Goal: Information Seeking & Learning: Understand process/instructions

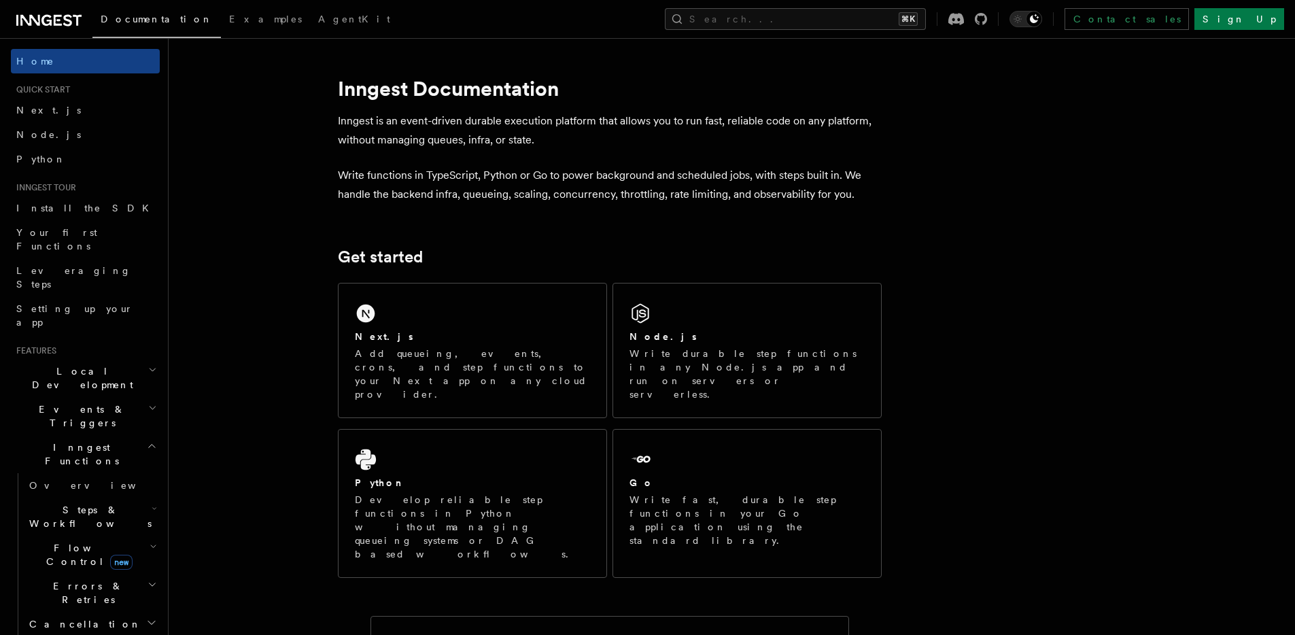
click at [409, 122] on p "Inngest is an event-driven durable execution platform that allows you to run fa…" at bounding box center [610, 130] width 544 height 38
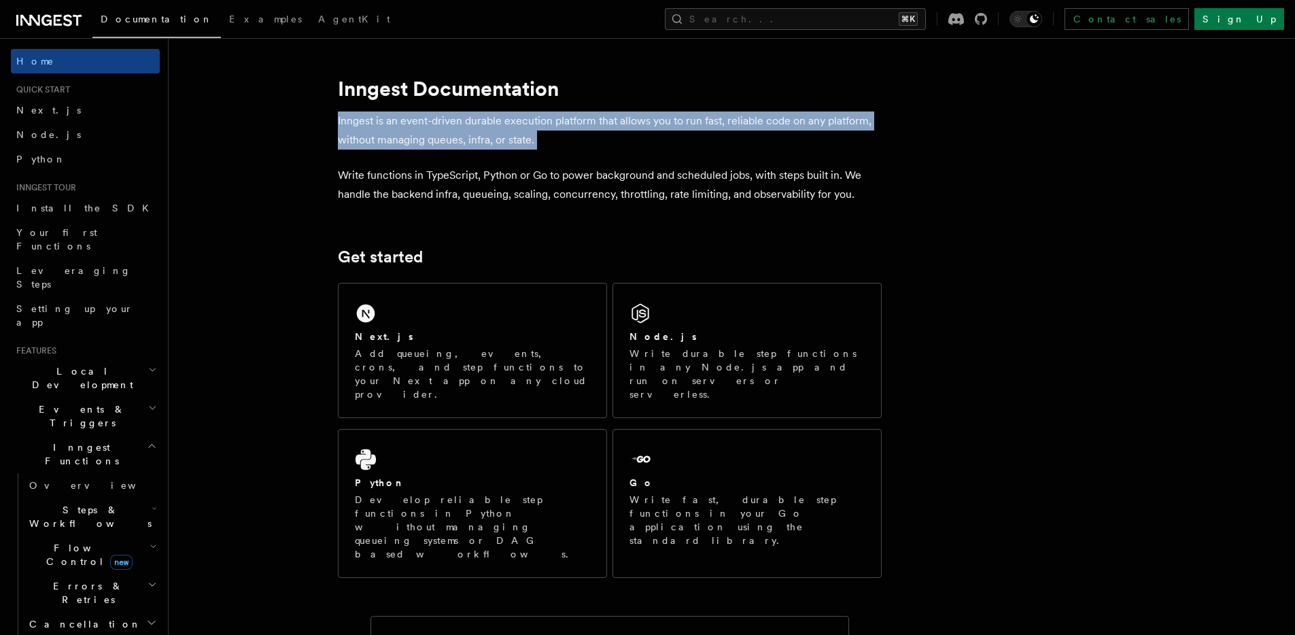
click at [409, 122] on p "Inngest is an event-driven durable execution platform that allows you to run fa…" at bounding box center [610, 130] width 544 height 38
click at [408, 122] on p "Inngest is an event-driven durable execution platform that allows you to run fa…" at bounding box center [610, 130] width 544 height 38
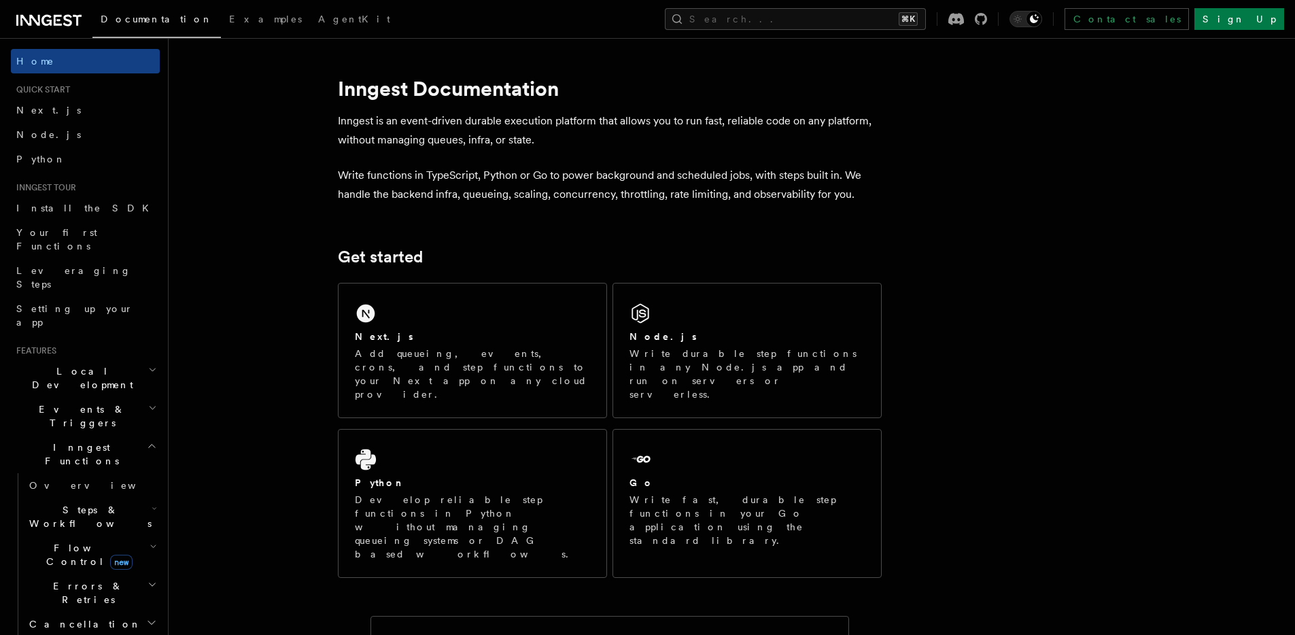
click at [408, 122] on p "Inngest is an event-driven durable execution platform that allows you to run fa…" at bounding box center [610, 130] width 544 height 38
click at [469, 130] on p "Inngest is an event-driven durable execution platform that allows you to run fa…" at bounding box center [610, 130] width 544 height 38
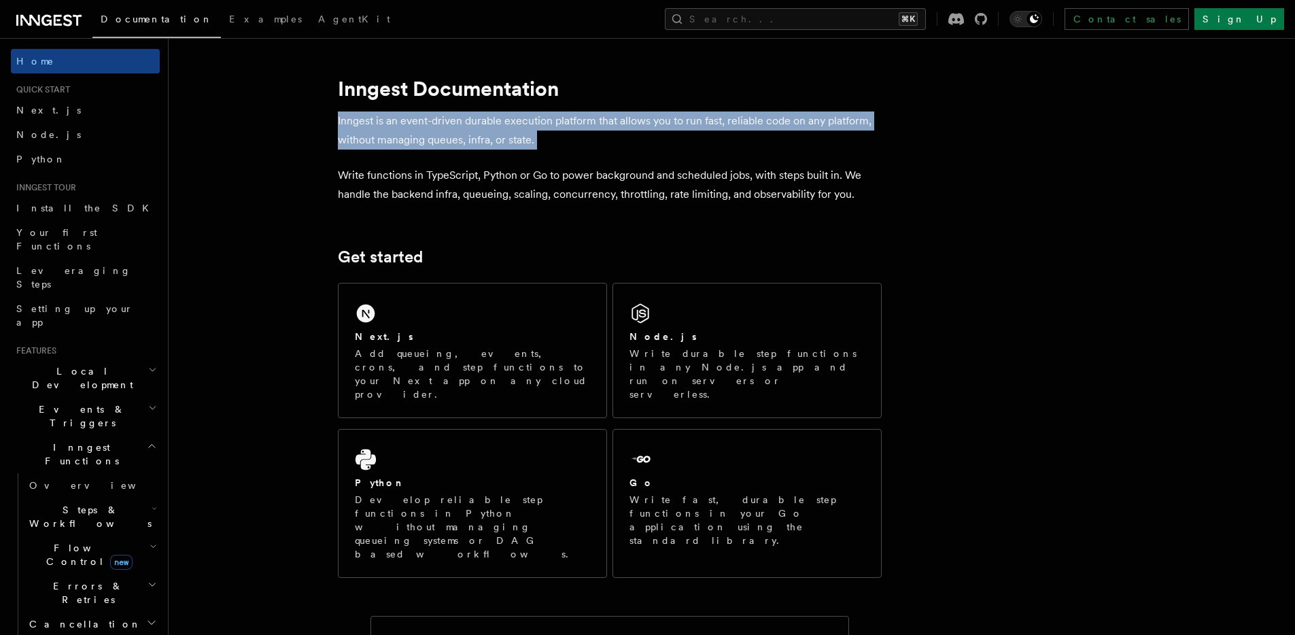
click at [470, 130] on p "Inngest is an event-driven durable execution platform that allows you to run fa…" at bounding box center [610, 130] width 544 height 38
click at [525, 139] on p "Inngest is an event-driven durable execution platform that allows you to run fa…" at bounding box center [610, 130] width 544 height 38
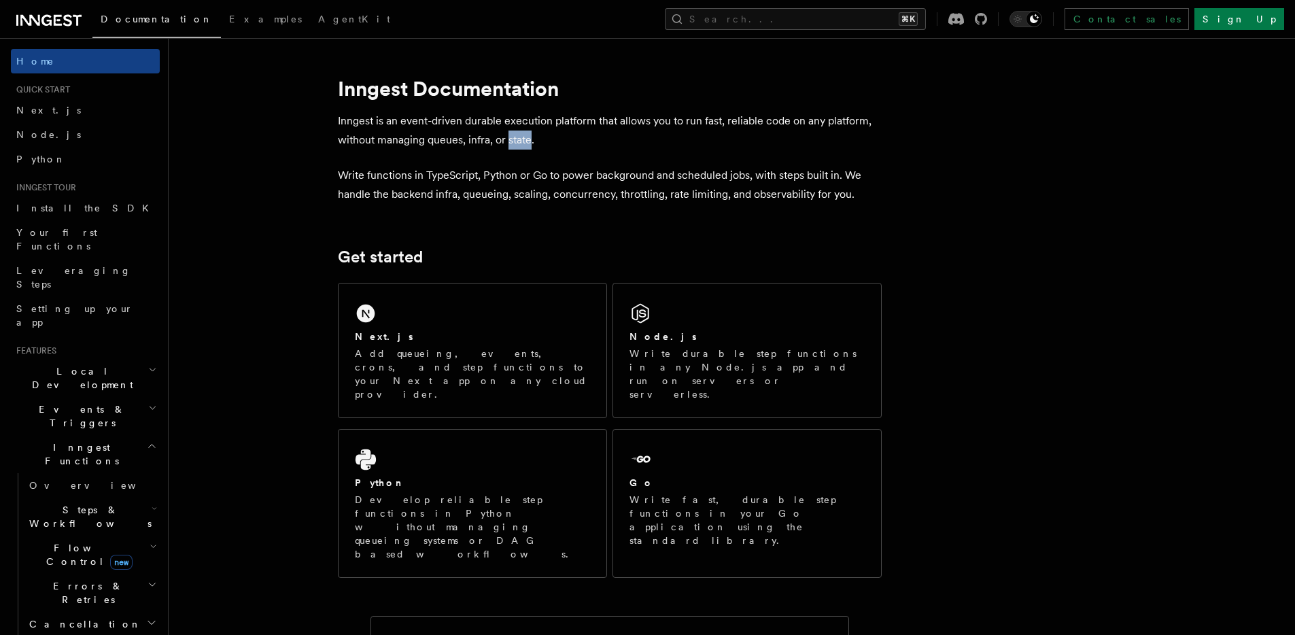
click at [525, 139] on p "Inngest is an event-driven durable execution platform that allows you to run fa…" at bounding box center [610, 130] width 544 height 38
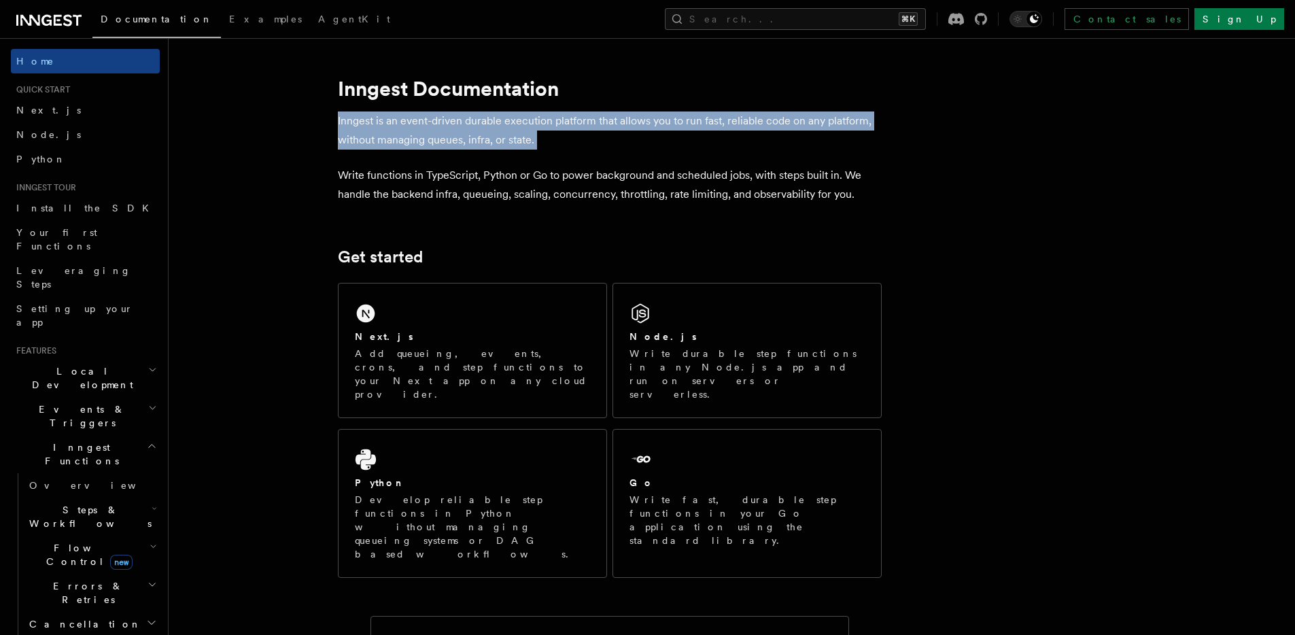
click at [525, 139] on p "Inngest is an event-driven durable execution platform that allows you to run fa…" at bounding box center [610, 130] width 544 height 38
drag, startPoint x: 589, startPoint y: 138, endPoint x: 381, endPoint y: 117, distance: 209.7
click at [381, 117] on p "Inngest is an event-driven durable execution platform that allows you to run fa…" at bounding box center [610, 130] width 544 height 38
click at [406, 141] on p "Inngest is an event-driven durable execution platform that allows you to run fa…" at bounding box center [610, 130] width 544 height 38
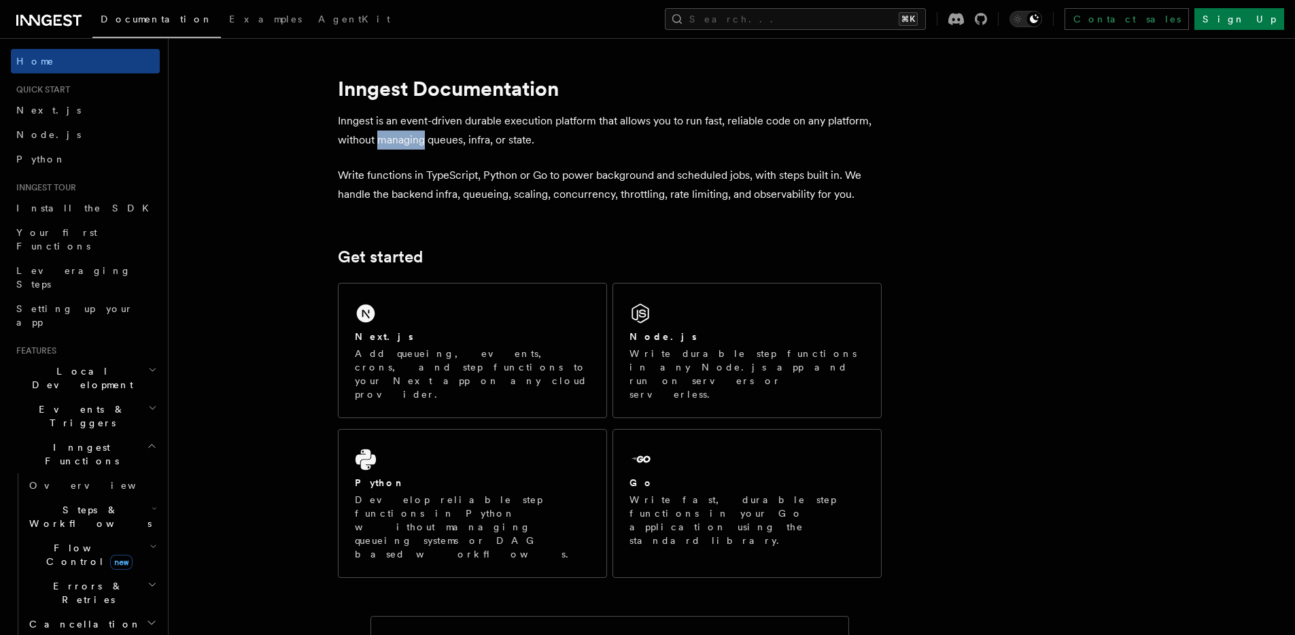
click at [406, 141] on p "Inngest is an event-driven durable execution platform that allows you to run fa…" at bounding box center [610, 130] width 544 height 38
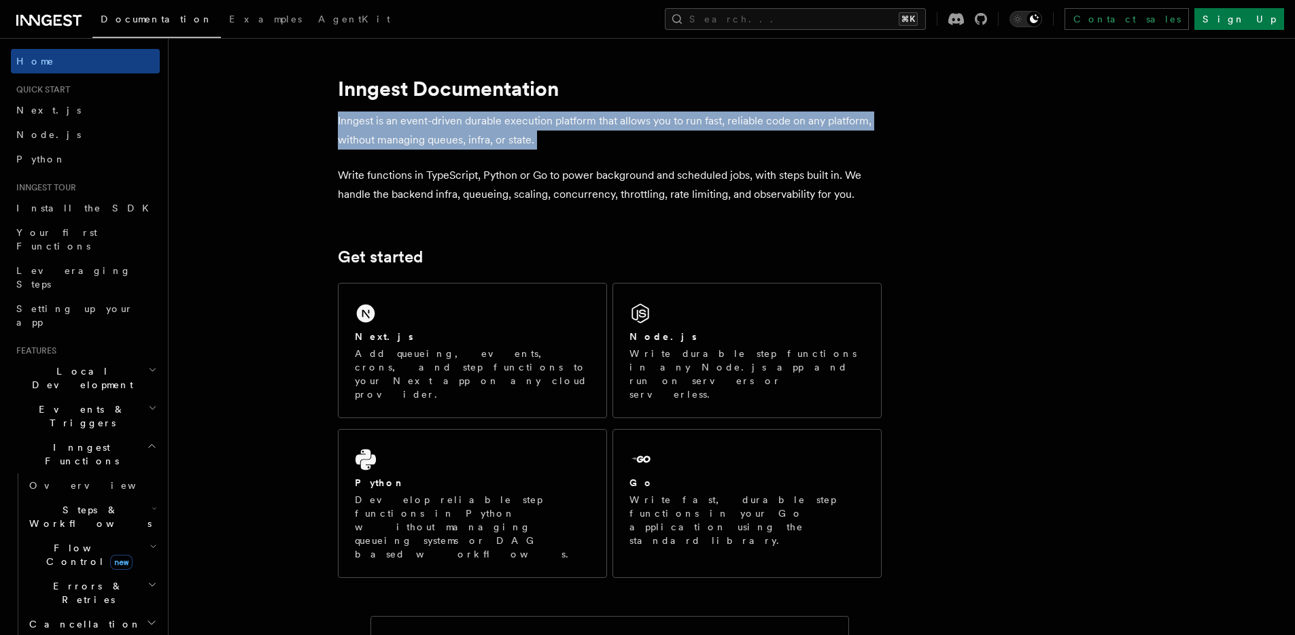
click at [406, 141] on p "Inngest is an event-driven durable execution platform that allows you to run fa…" at bounding box center [610, 130] width 544 height 38
click at [538, 125] on p "Inngest is an event-driven durable execution platform that allows you to run fa…" at bounding box center [610, 130] width 544 height 38
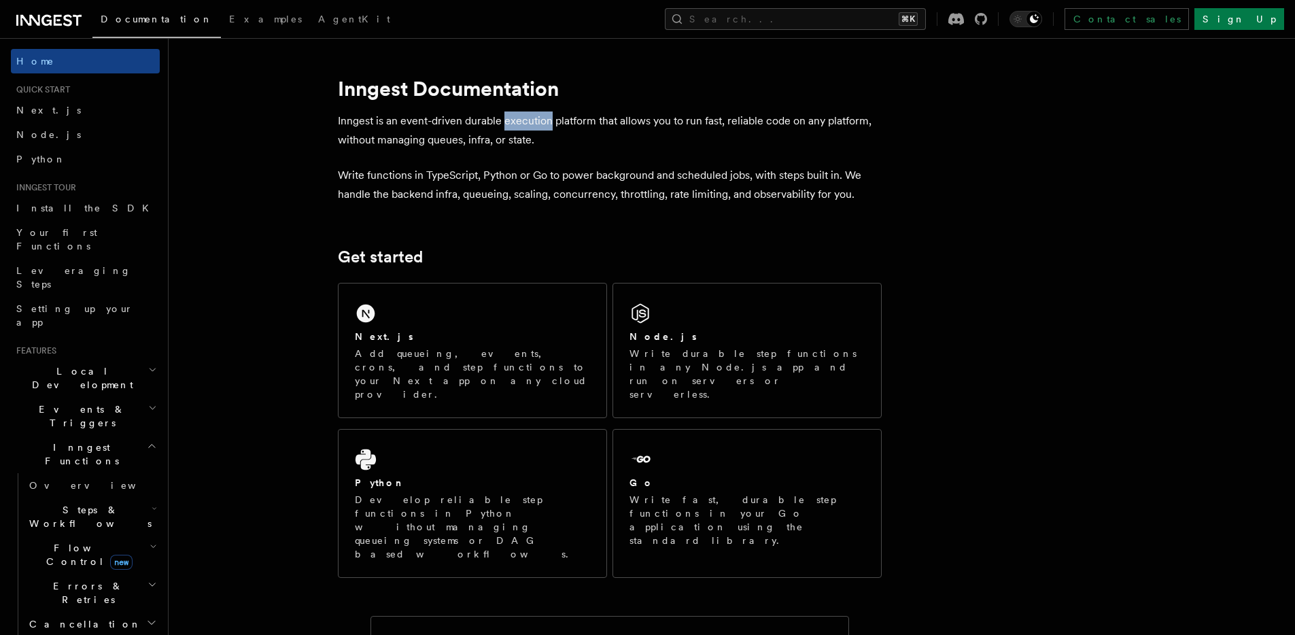
click at [538, 125] on p "Inngest is an event-driven durable execution platform that allows you to run fa…" at bounding box center [610, 130] width 544 height 38
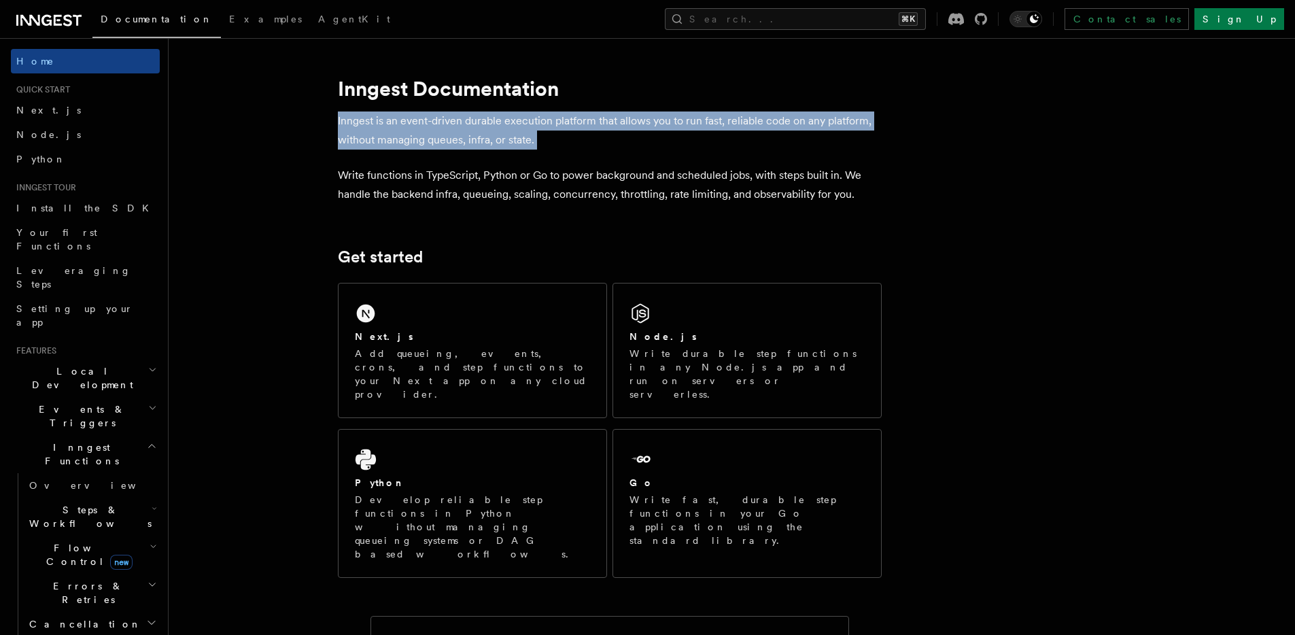
click at [538, 125] on p "Inngest is an event-driven durable execution platform that allows you to run fa…" at bounding box center [610, 130] width 544 height 38
click at [524, 124] on p "Inngest is an event-driven durable execution platform that allows you to run fa…" at bounding box center [610, 130] width 544 height 38
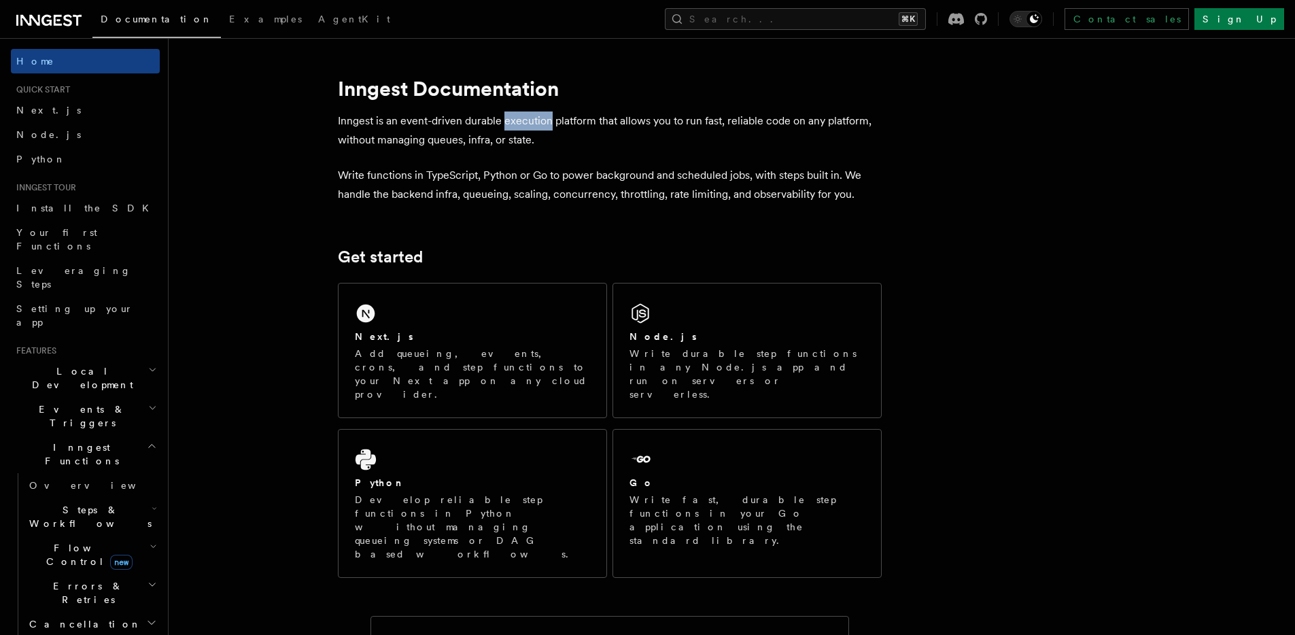
click at [524, 124] on p "Inngest is an event-driven durable execution platform that allows you to run fa…" at bounding box center [610, 130] width 544 height 38
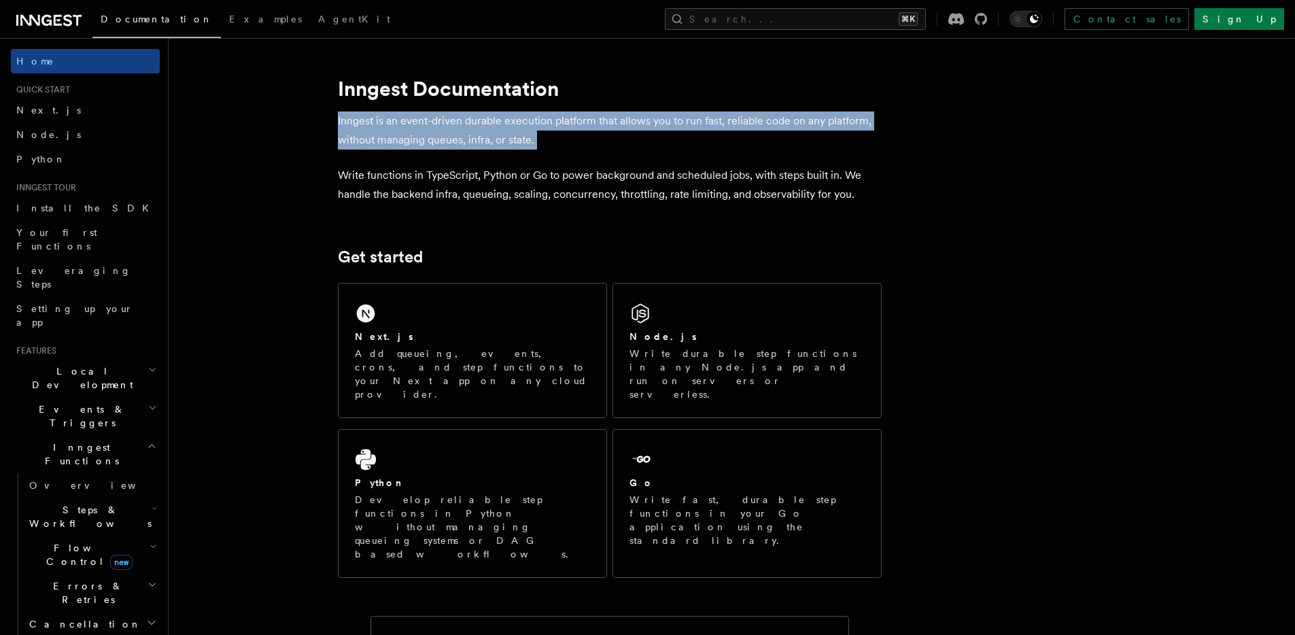
click at [524, 124] on p "Inngest is an event-driven durable execution platform that allows you to run fa…" at bounding box center [610, 130] width 544 height 38
click at [396, 135] on p "Inngest is an event-driven durable execution platform that allows you to run fa…" at bounding box center [610, 130] width 544 height 38
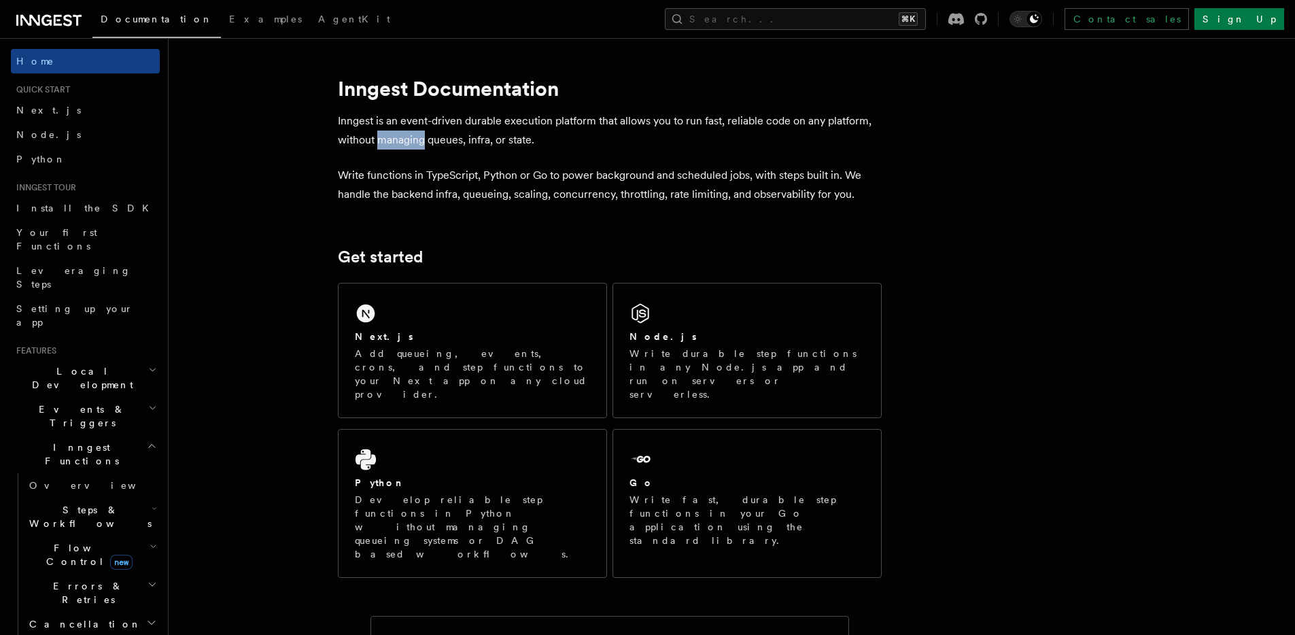
click at [396, 135] on p "Inngest is an event-driven durable execution platform that allows you to run fa…" at bounding box center [610, 130] width 544 height 38
click at [460, 134] on p "Inngest is an event-driven durable execution platform that allows you to run fa…" at bounding box center [610, 130] width 544 height 38
click at [460, 133] on p "Inngest is an event-driven durable execution platform that allows you to run fa…" at bounding box center [610, 130] width 544 height 38
click at [457, 190] on p "Write functions in TypeScript, Python or Go to power background and scheduled j…" at bounding box center [610, 185] width 544 height 38
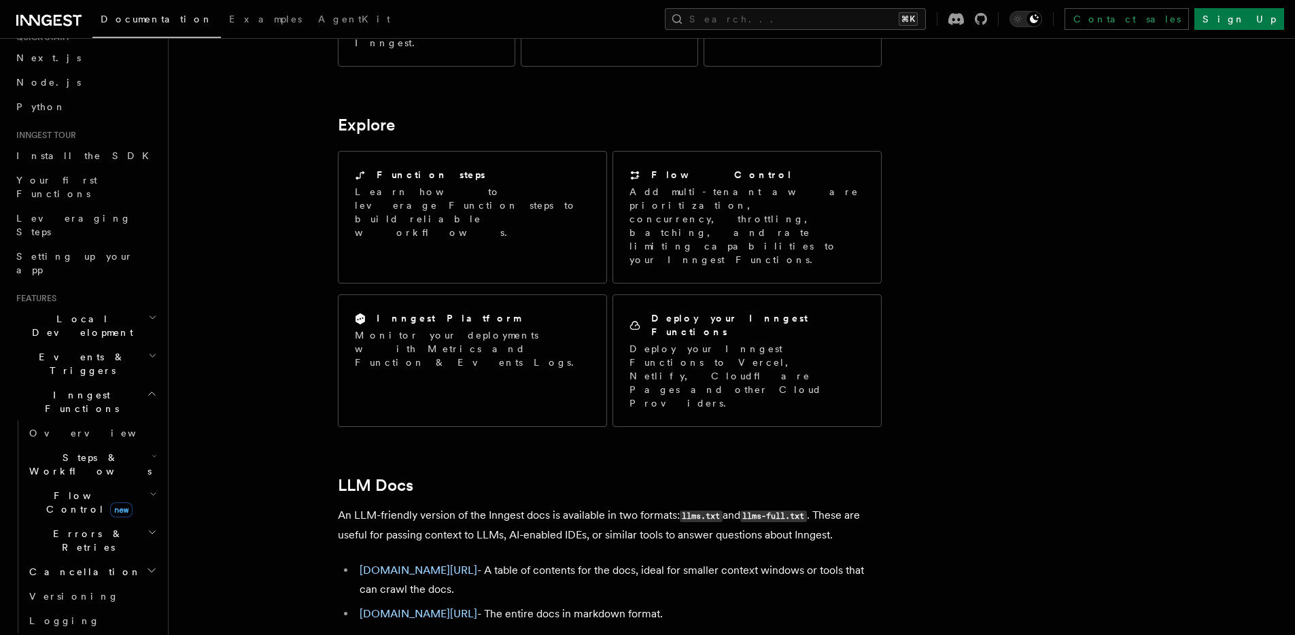
scroll to position [962, 0]
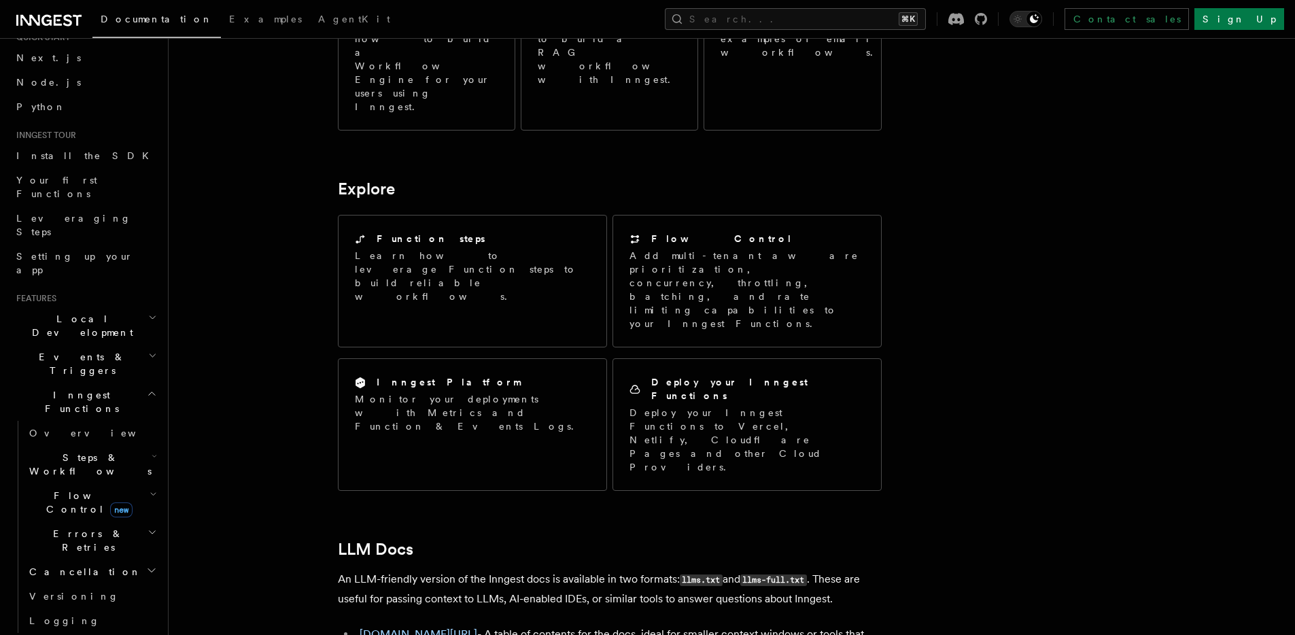
click at [525, 569] on p "An LLM-friendly version of the Inngest docs is available in two formats: llms.t…" at bounding box center [610, 588] width 544 height 39
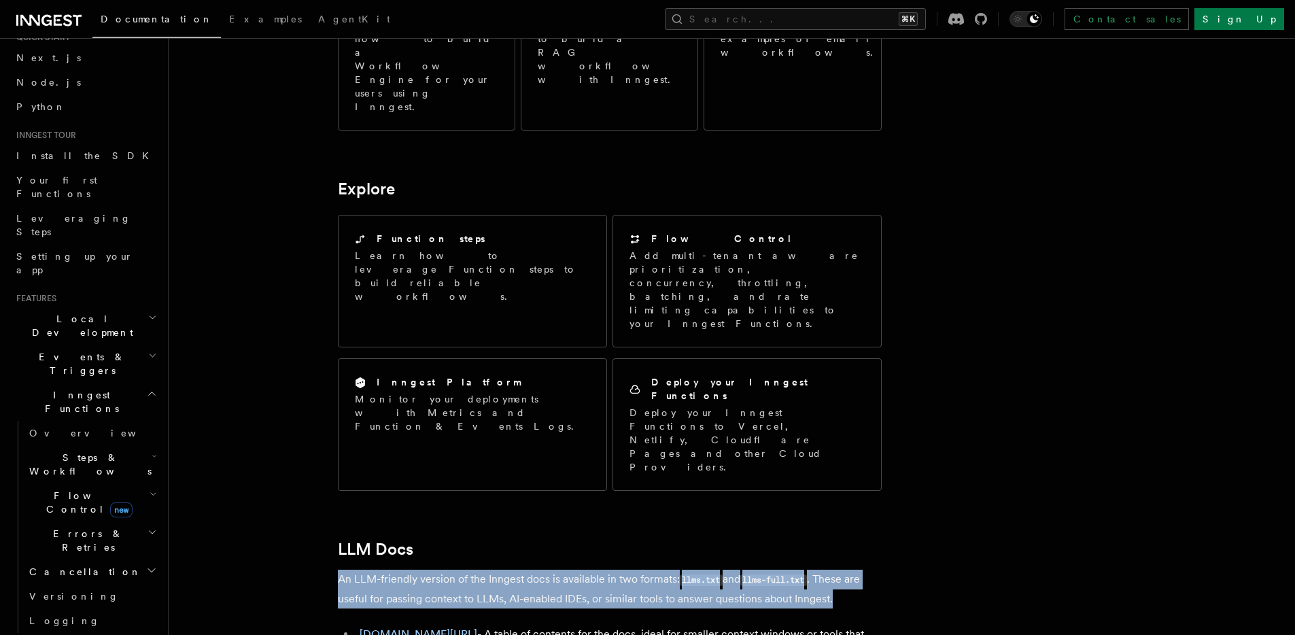
click at [525, 569] on p "An LLM-friendly version of the Inngest docs is available in two formats: llms.t…" at bounding box center [610, 588] width 544 height 39
click at [530, 569] on p "An LLM-friendly version of the Inngest docs is available in two formats: llms.t…" at bounding box center [610, 588] width 544 height 39
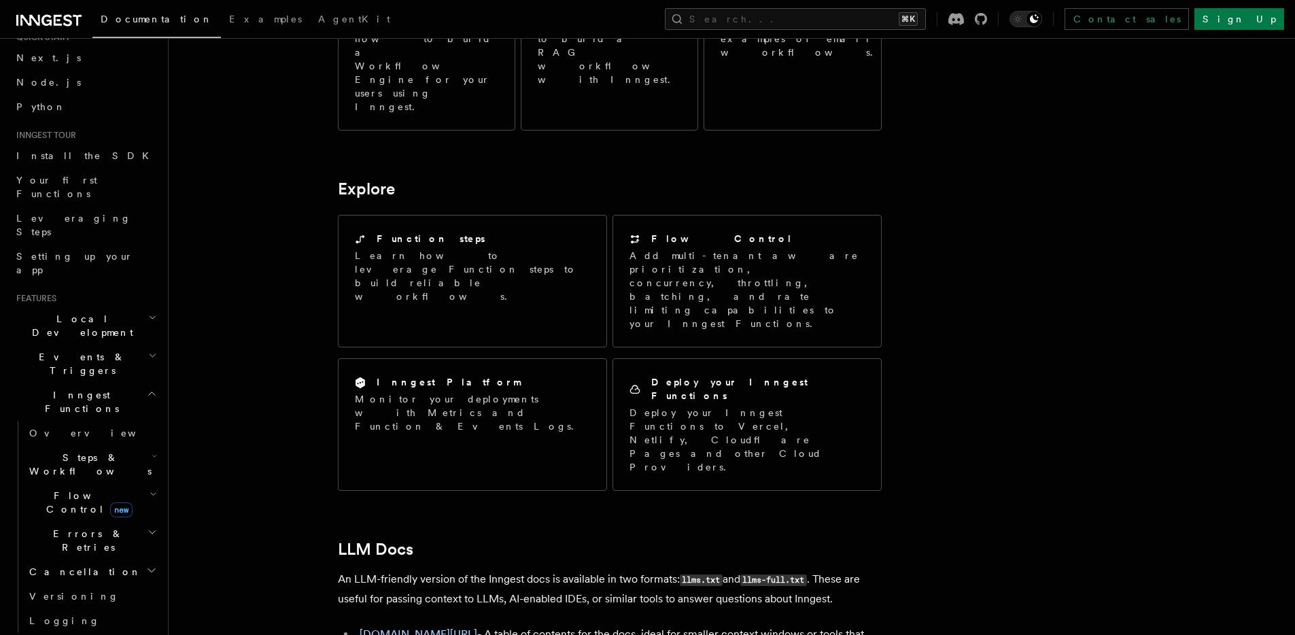
click at [599, 569] on p "An LLM-friendly version of the Inngest docs is available in two formats: llms.t…" at bounding box center [610, 588] width 544 height 39
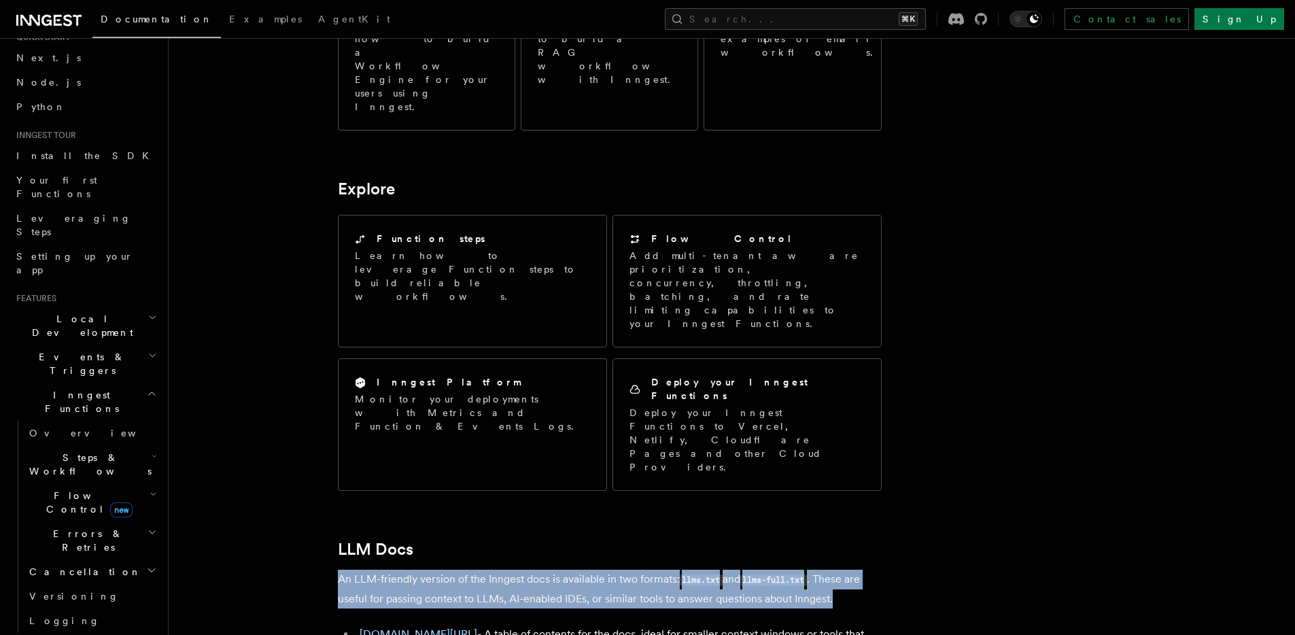
click at [599, 569] on p "An LLM-friendly version of the Inngest docs is available in two formats: llms.t…" at bounding box center [610, 588] width 544 height 39
click at [520, 569] on p "An LLM-friendly version of the Inngest docs is available in two formats: llms.t…" at bounding box center [610, 588] width 544 height 39
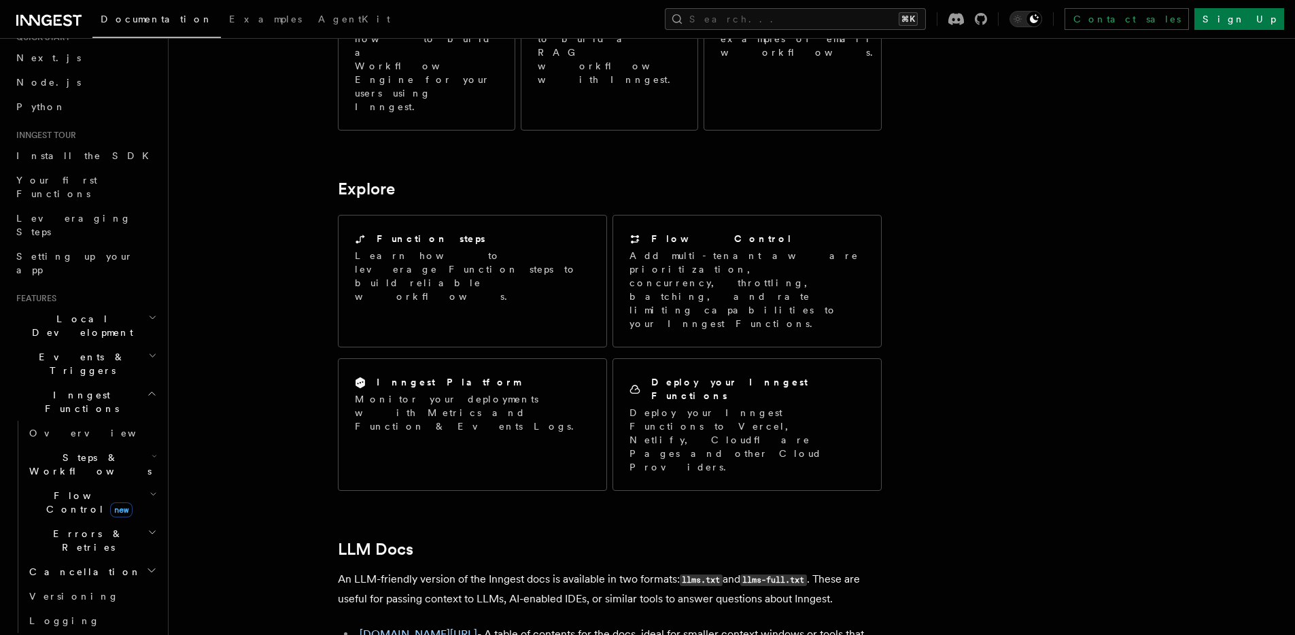
click at [393, 569] on p "An LLM-friendly version of the Inngest docs is available in two formats: llms.t…" at bounding box center [610, 588] width 544 height 39
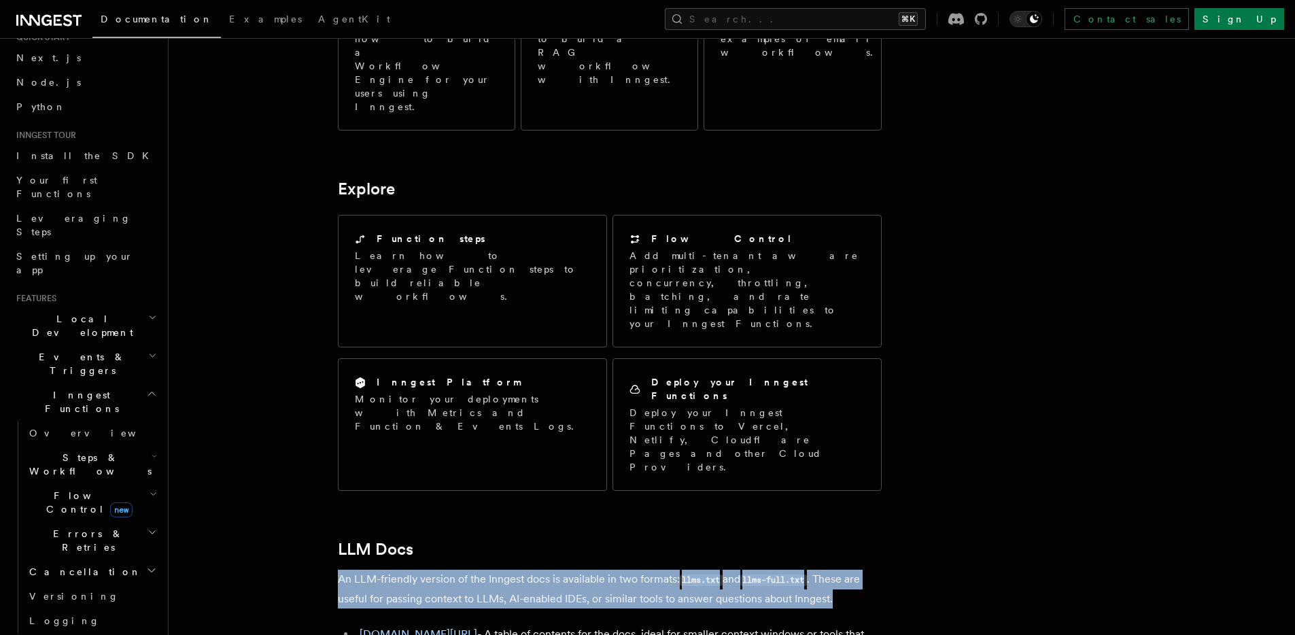
click at [393, 569] on p "An LLM-friendly version of the Inngest docs is available in two formats: llms.t…" at bounding box center [610, 588] width 544 height 39
click at [480, 569] on p "An LLM-friendly version of the Inngest docs is available in two formats: llms.t…" at bounding box center [610, 588] width 544 height 39
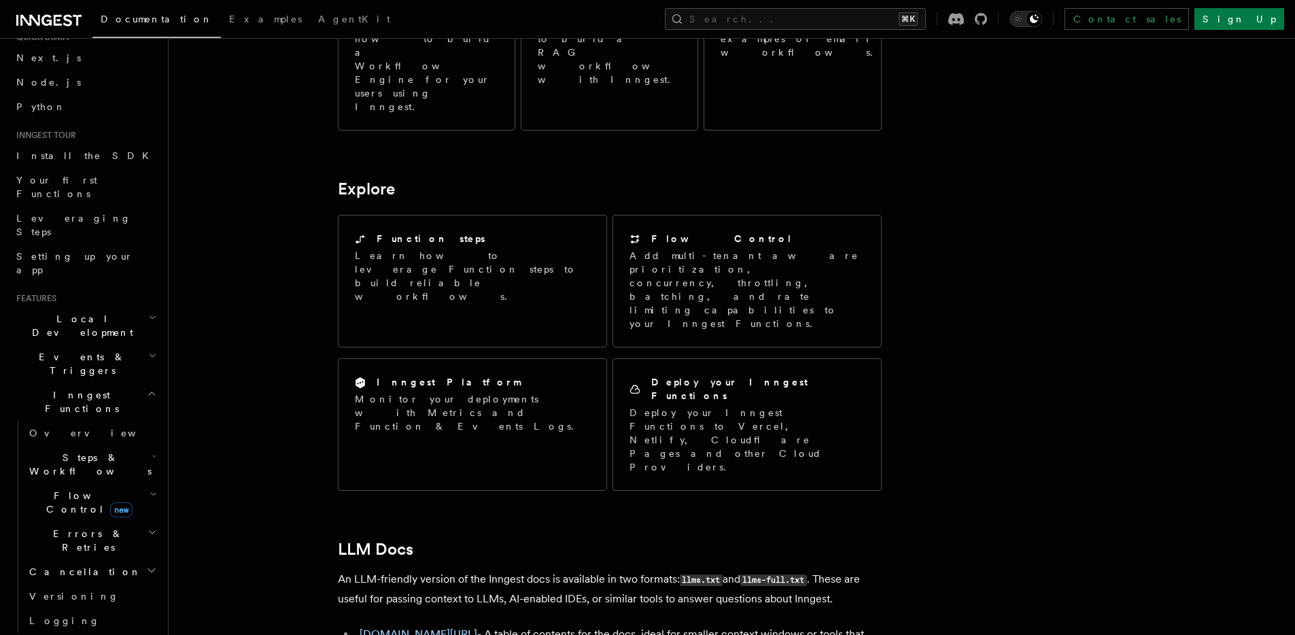
click at [650, 624] on li "inngest.com/llms.txt - A table of contents for the docs, ideal for smaller cont…" at bounding box center [618, 643] width 526 height 38
click at [627, 569] on p "An LLM-friendly version of the Inngest docs is available in two formats: llms.t…" at bounding box center [610, 588] width 544 height 39
click at [455, 627] on link "[DOMAIN_NAME][URL]" at bounding box center [418, 633] width 118 height 13
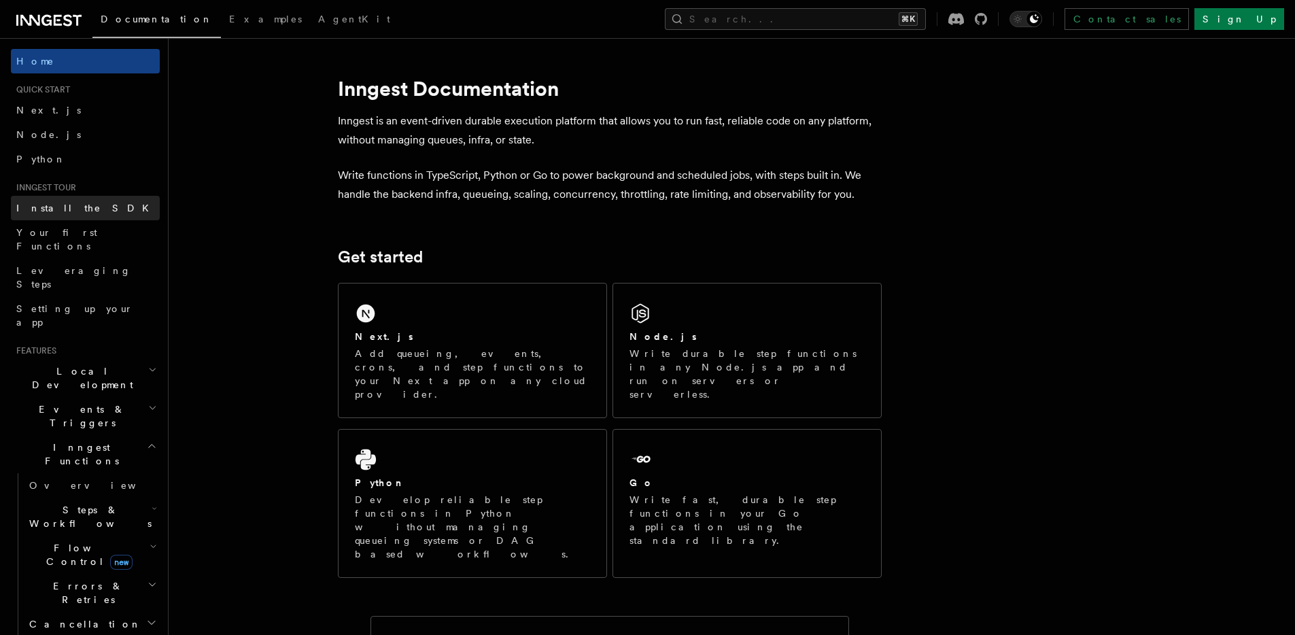
click at [71, 210] on span "Install the SDK" at bounding box center [86, 208] width 141 height 11
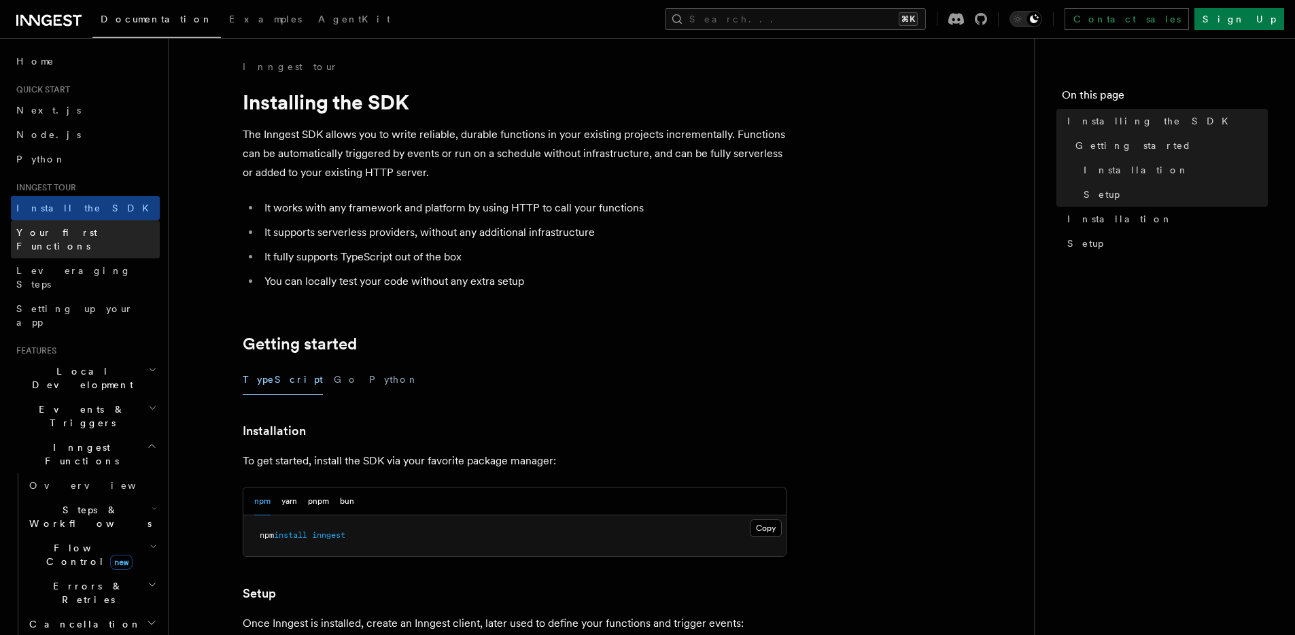
click at [79, 232] on span "Your first Functions" at bounding box center [56, 239] width 81 height 24
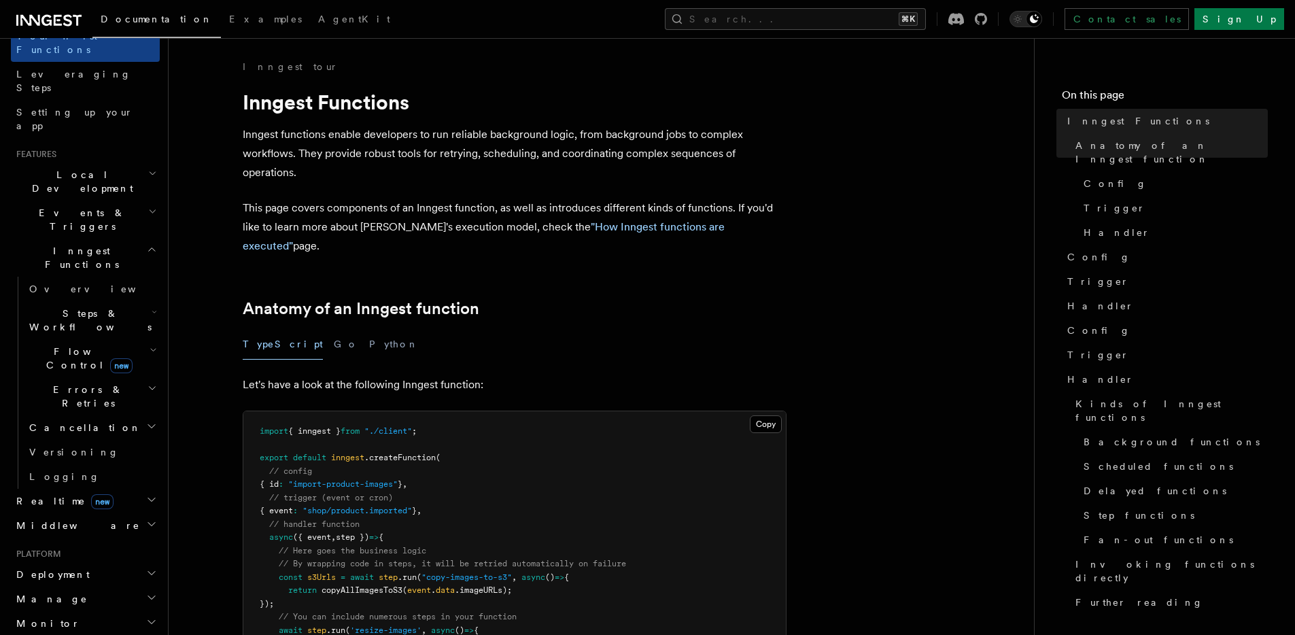
scroll to position [320, 0]
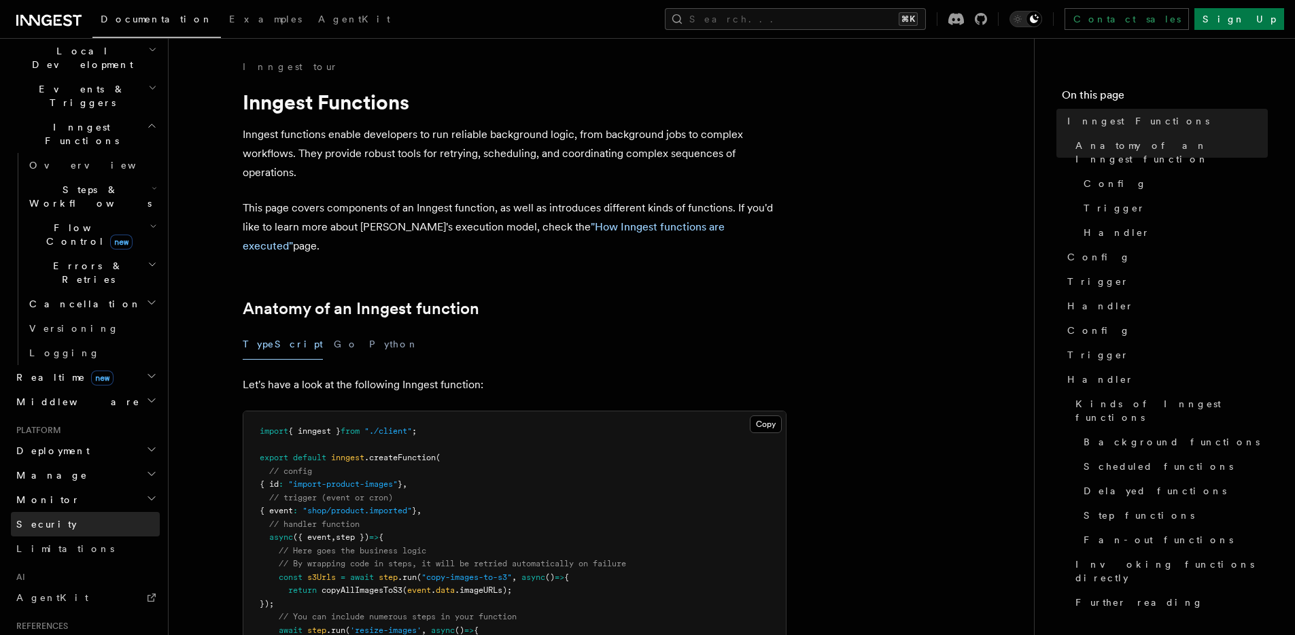
click at [58, 512] on link "Security" at bounding box center [85, 524] width 149 height 24
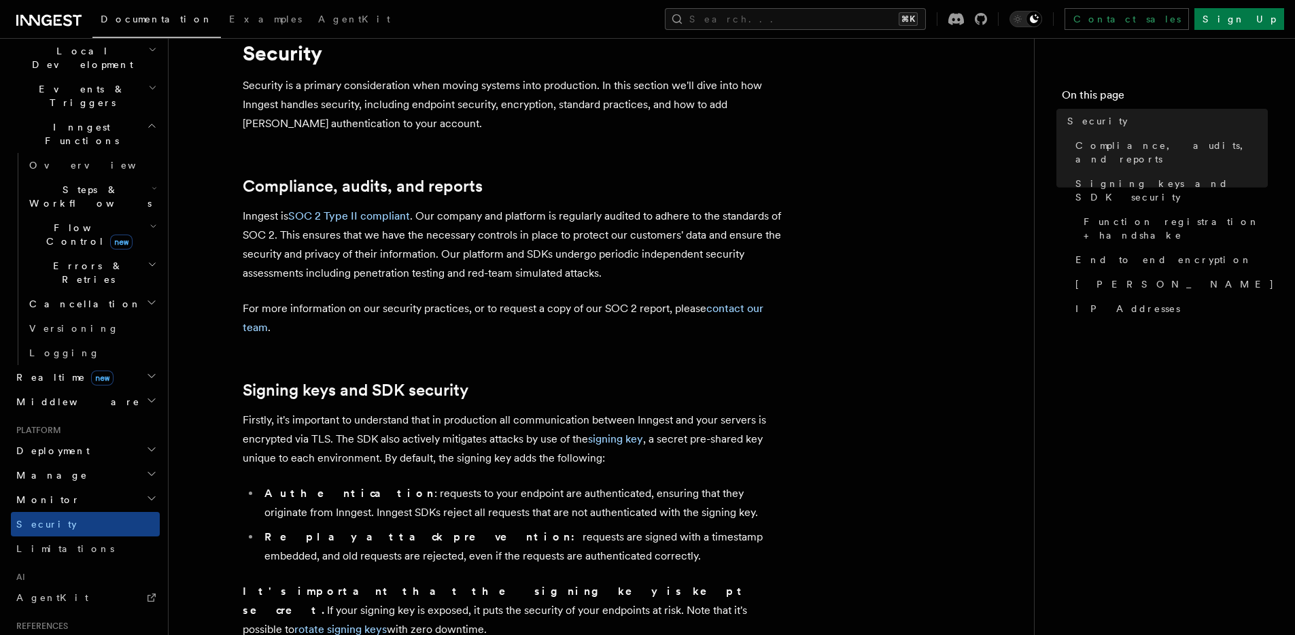
scroll to position [111, 0]
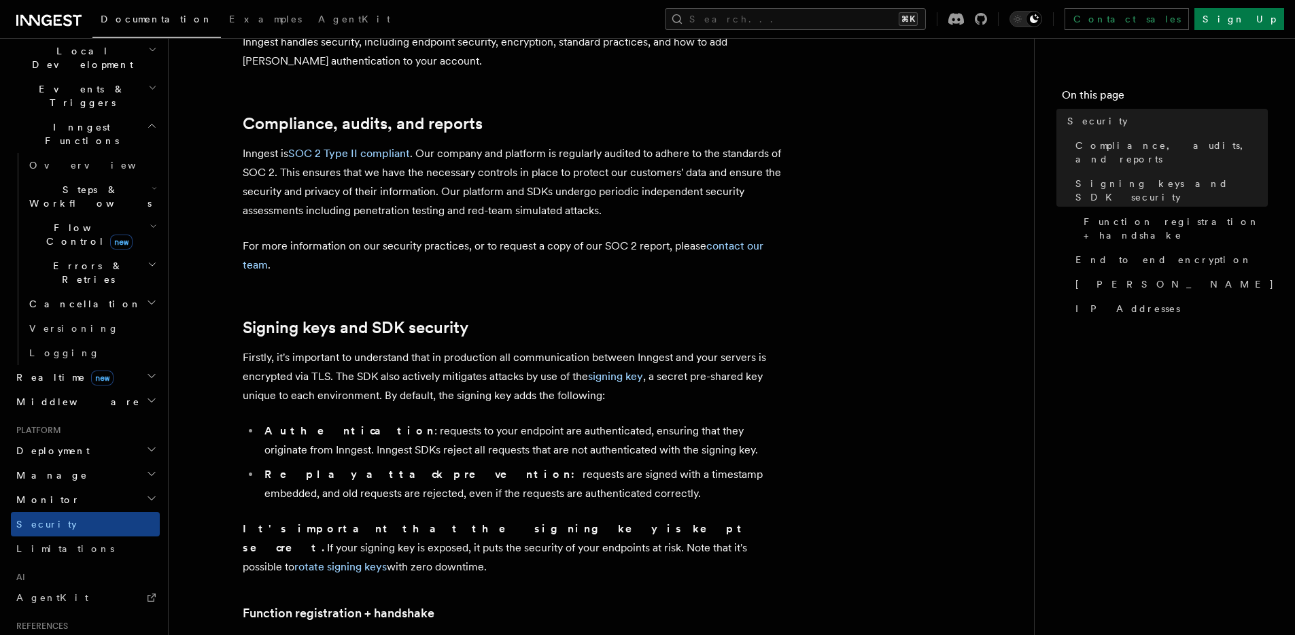
click at [98, 487] on h2 "Monitor" at bounding box center [85, 499] width 149 height 24
click at [100, 463] on h2 "Manage" at bounding box center [85, 475] width 149 height 24
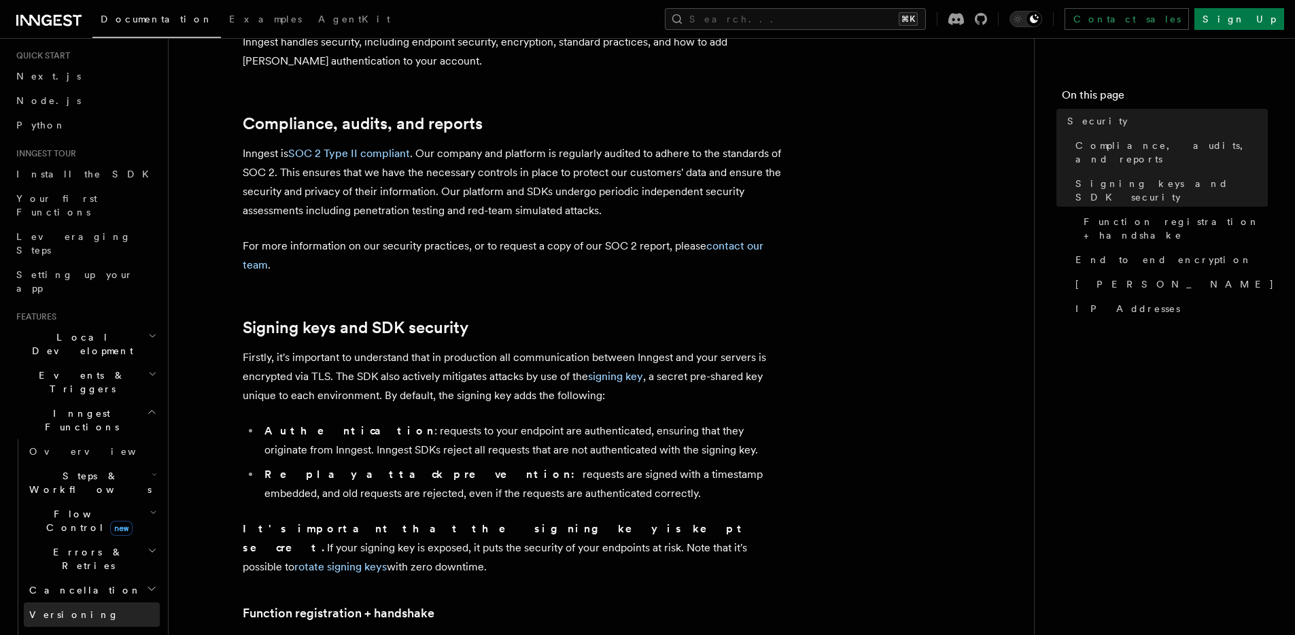
scroll to position [0, 0]
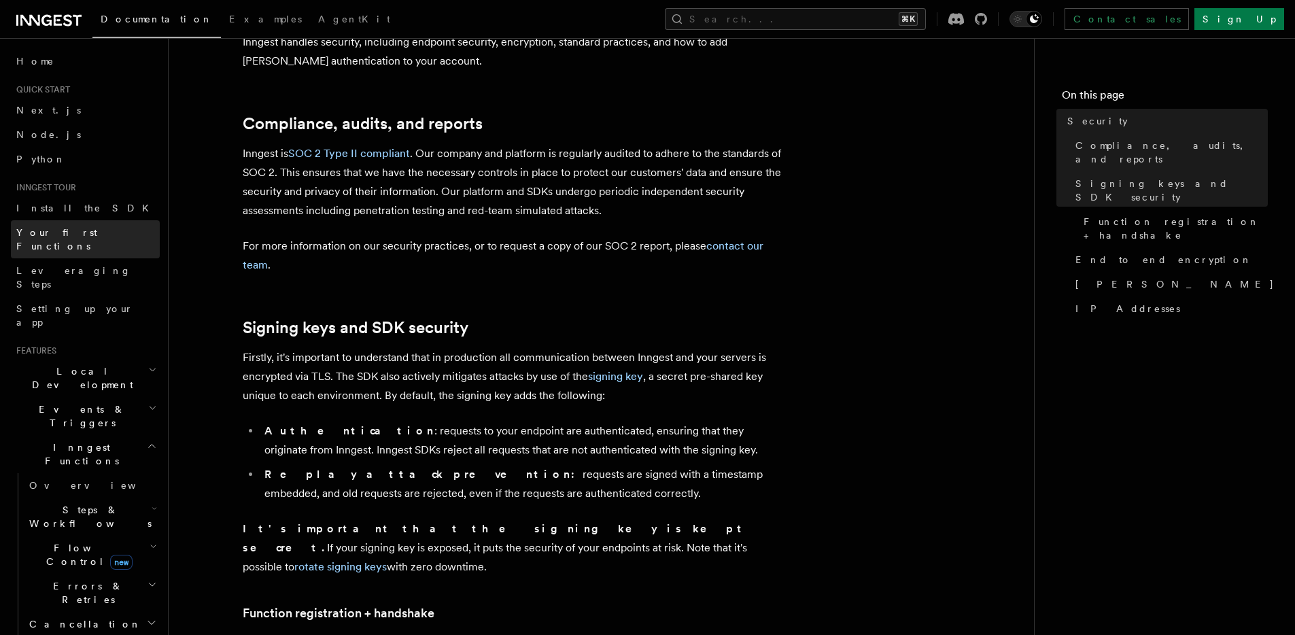
click at [68, 233] on span "Your first Functions" at bounding box center [56, 239] width 81 height 24
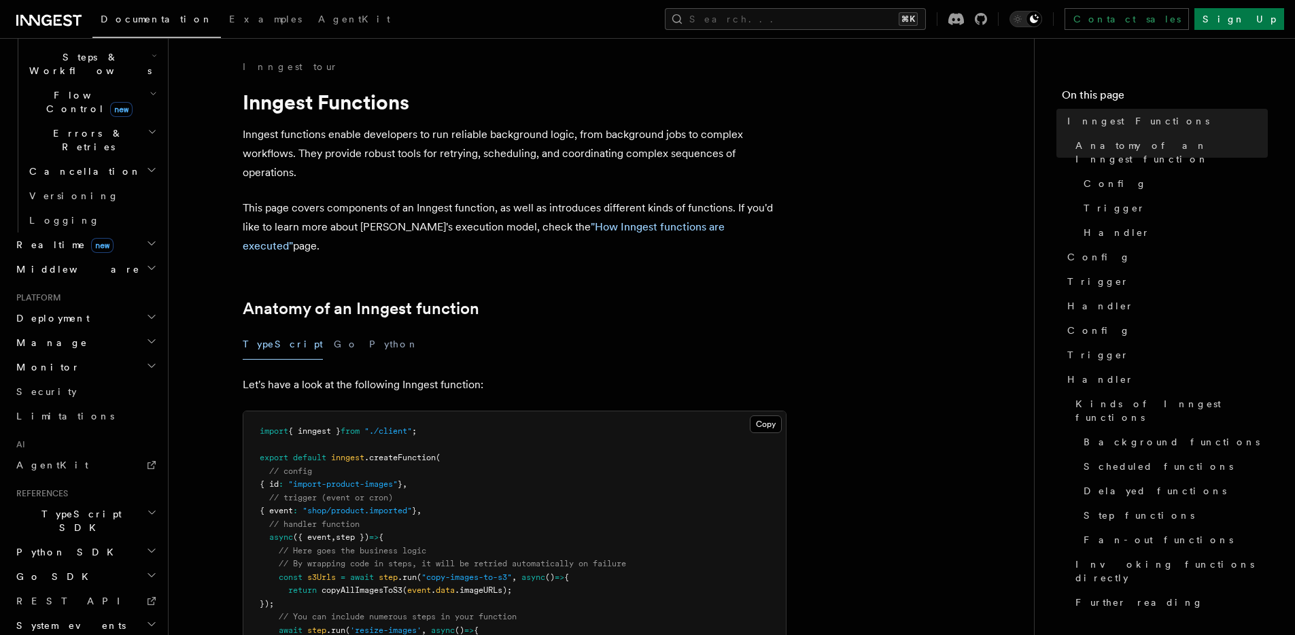
scroll to position [11, 0]
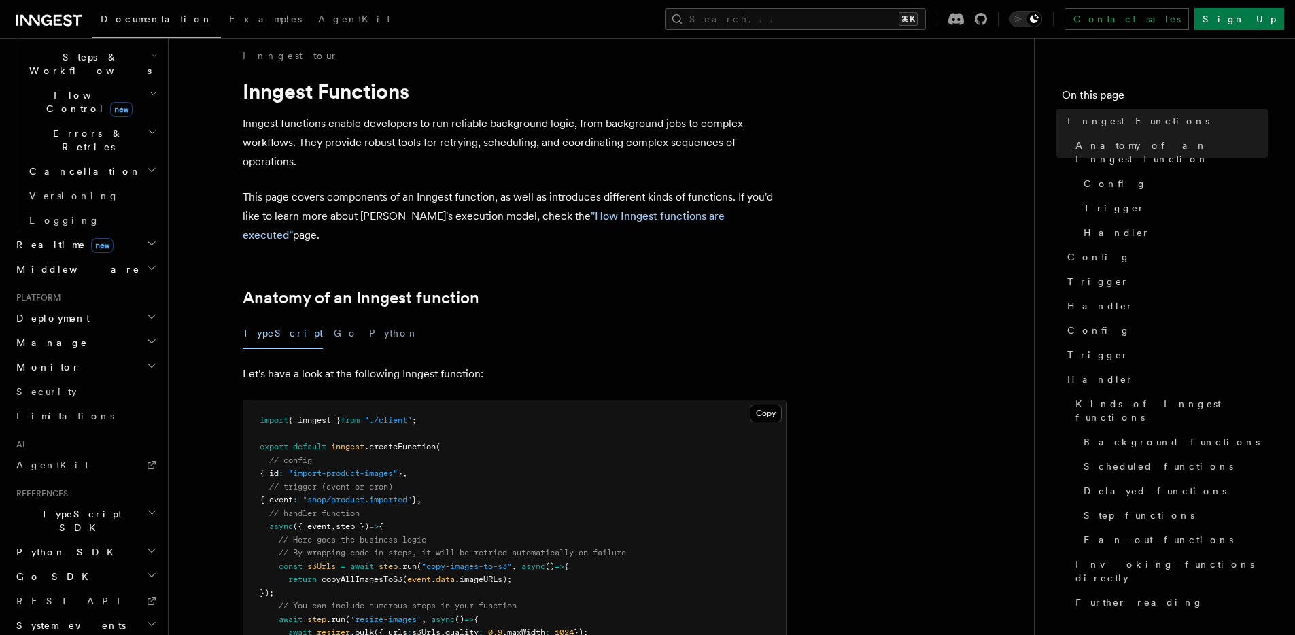
click at [73, 618] on span "System events" at bounding box center [68, 625] width 115 height 14
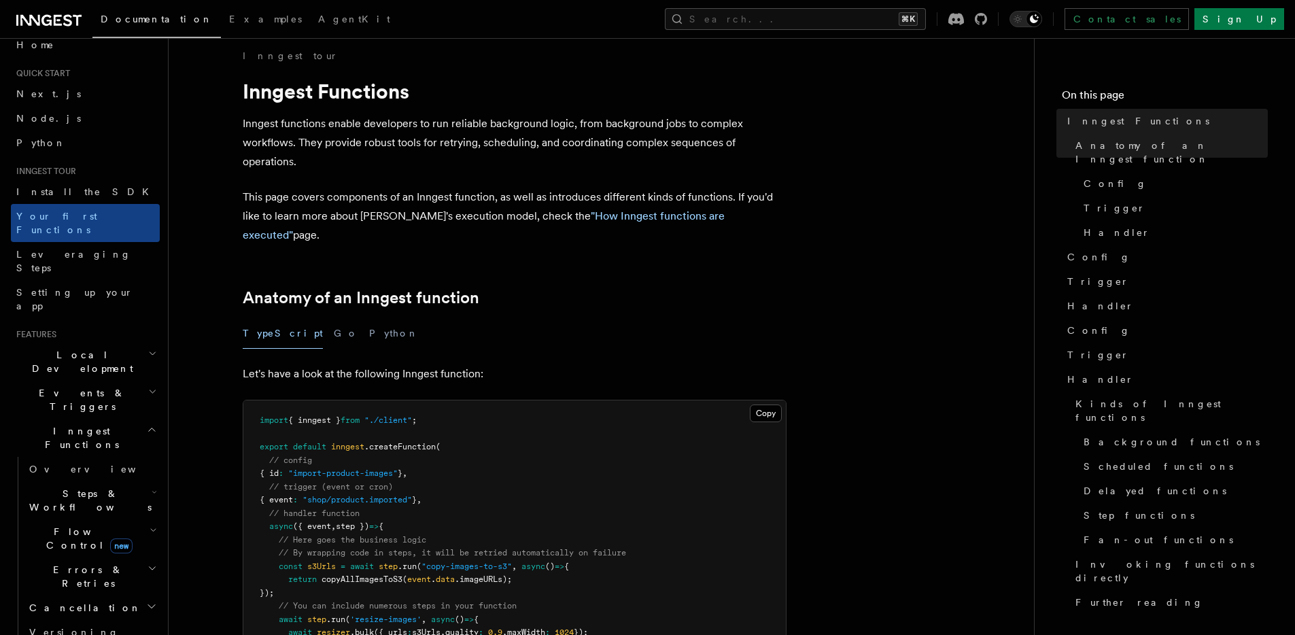
scroll to position [0, 0]
